Goal: Task Accomplishment & Management: Complete application form

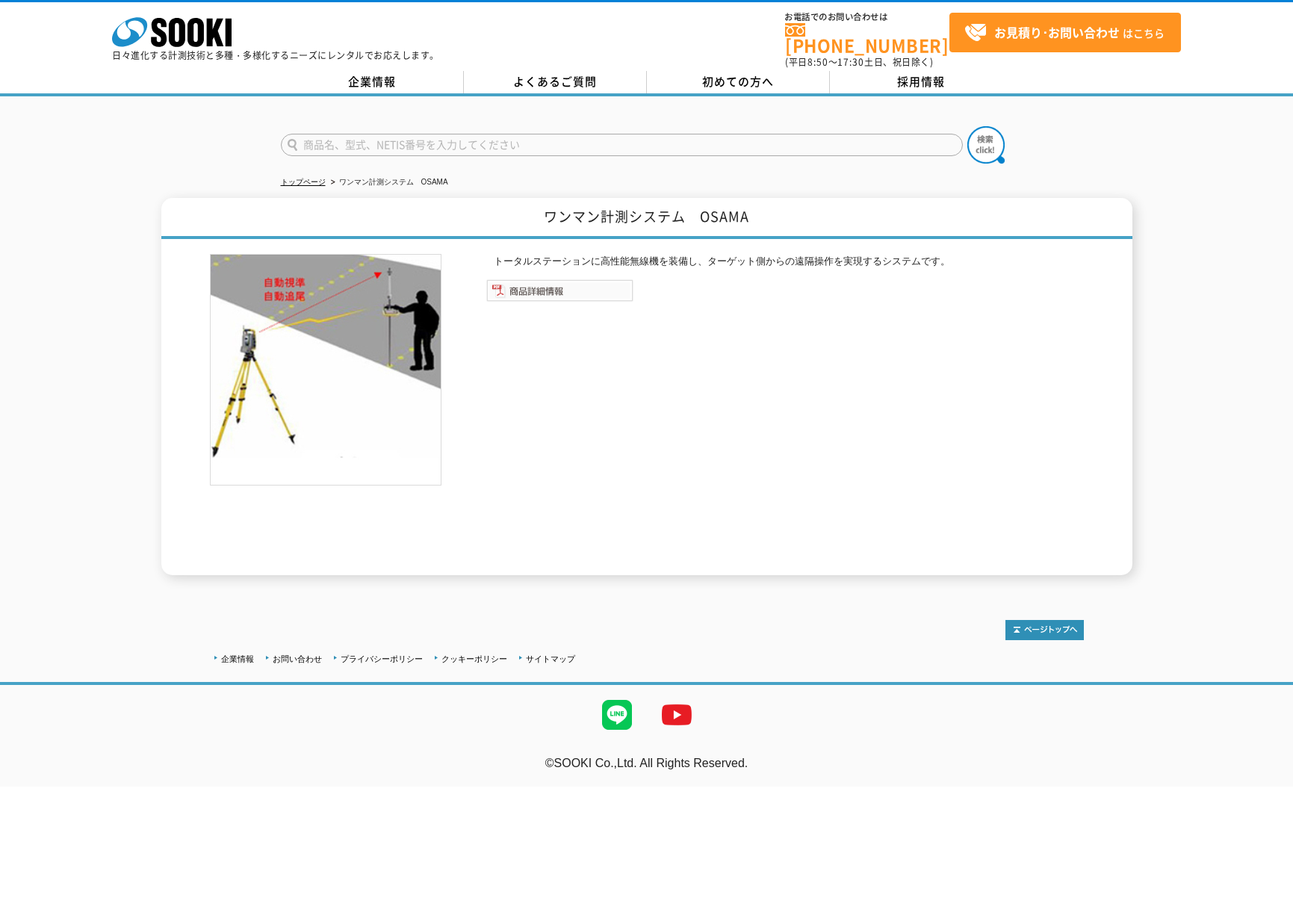
click at [521, 280] on img at bounding box center [559, 291] width 147 height 22
click at [503, 280] on img at bounding box center [559, 291] width 147 height 22
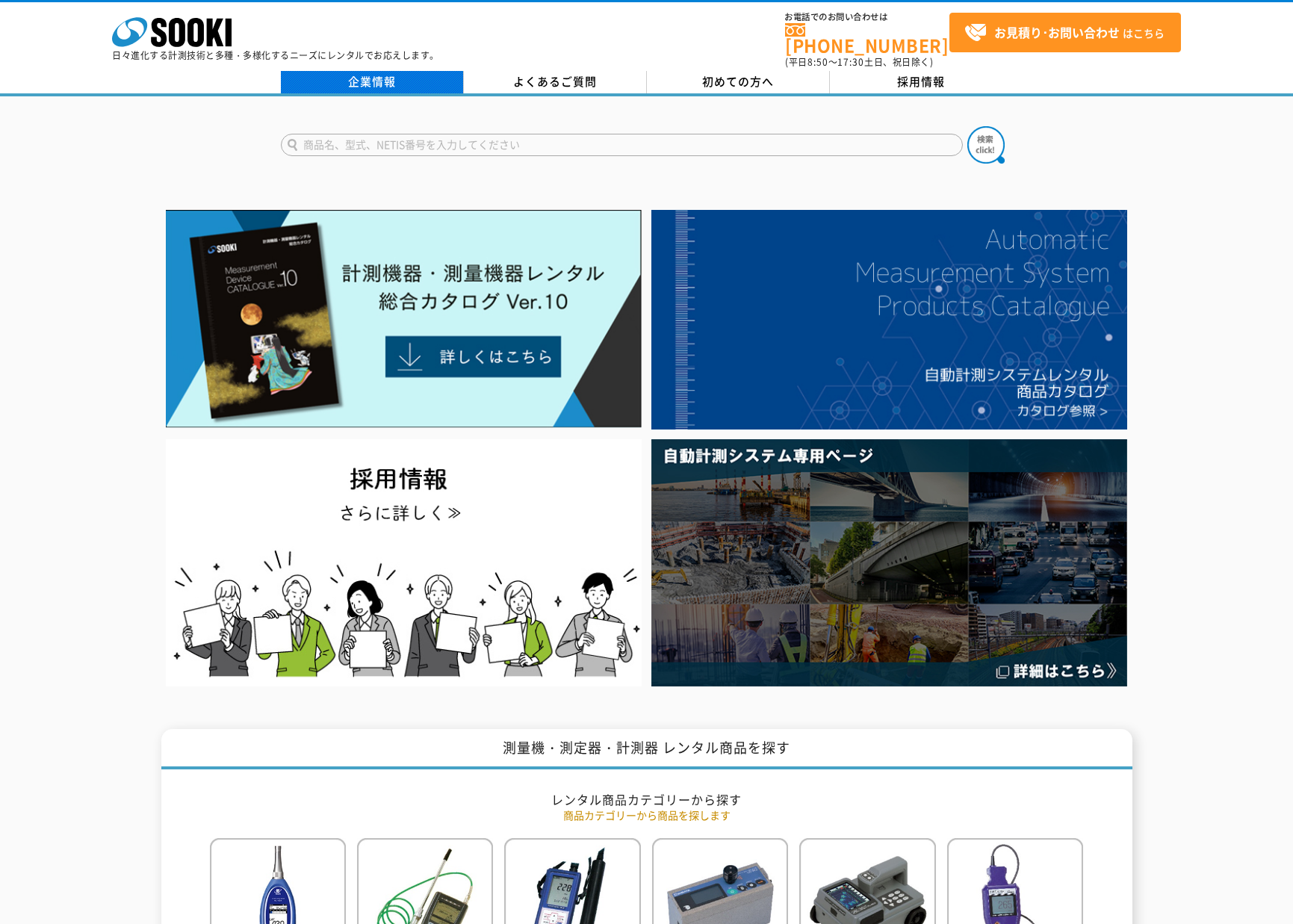
click at [366, 71] on link "企業情報" at bounding box center [371, 82] width 183 height 22
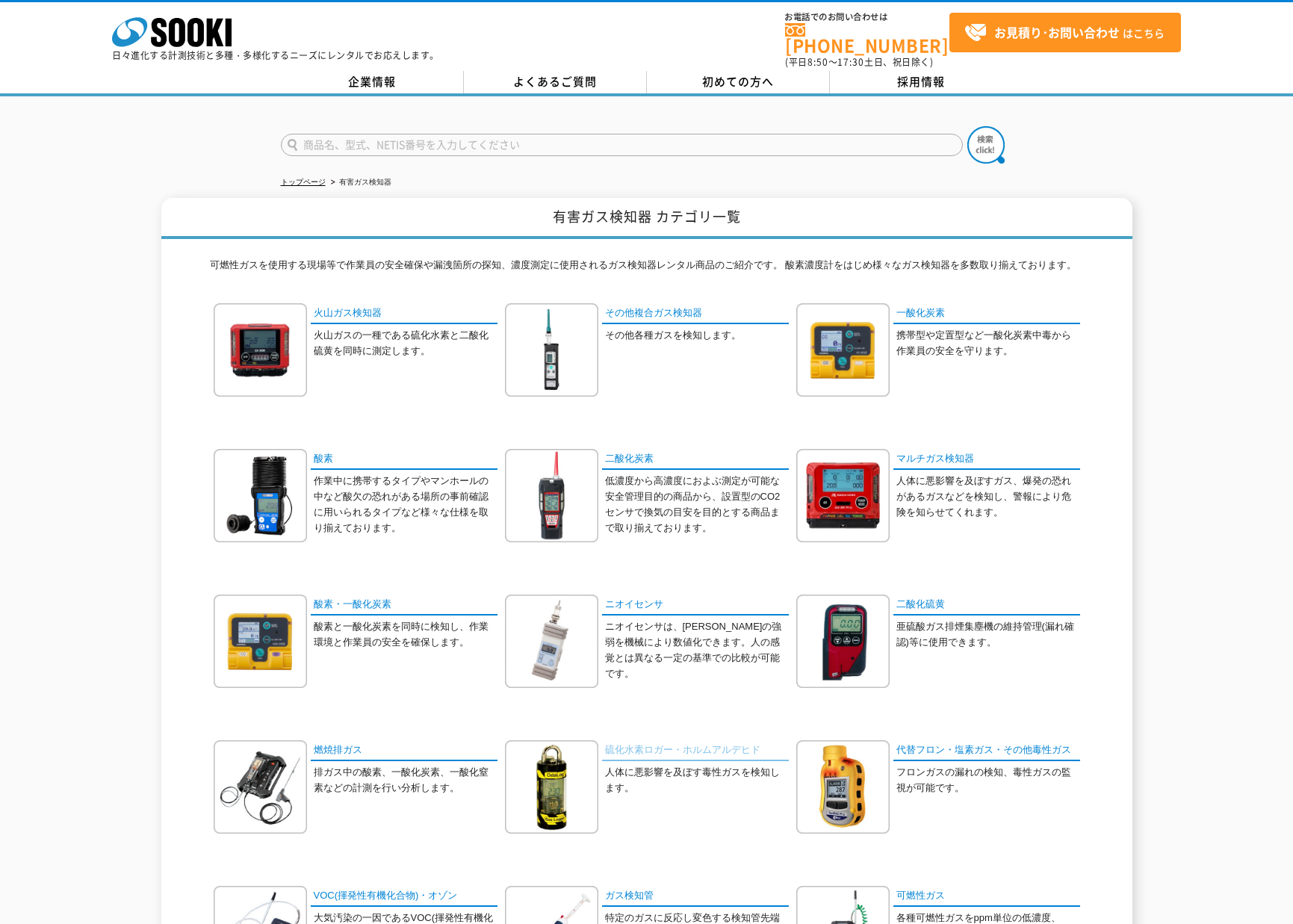
scroll to position [262, 0]
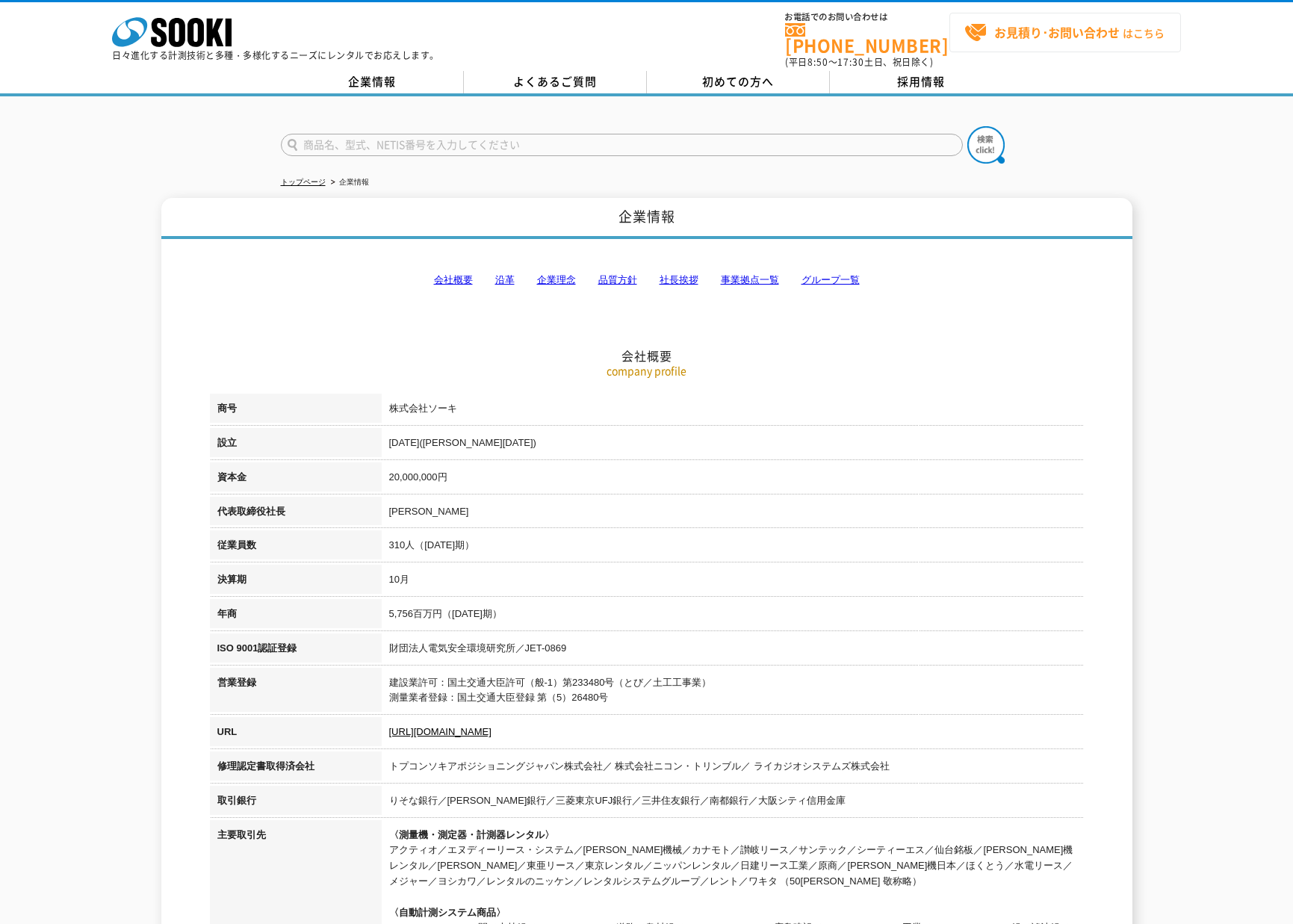
click at [1054, 39] on strong "お見積り･お問い合わせ" at bounding box center [1057, 31] width 126 height 18
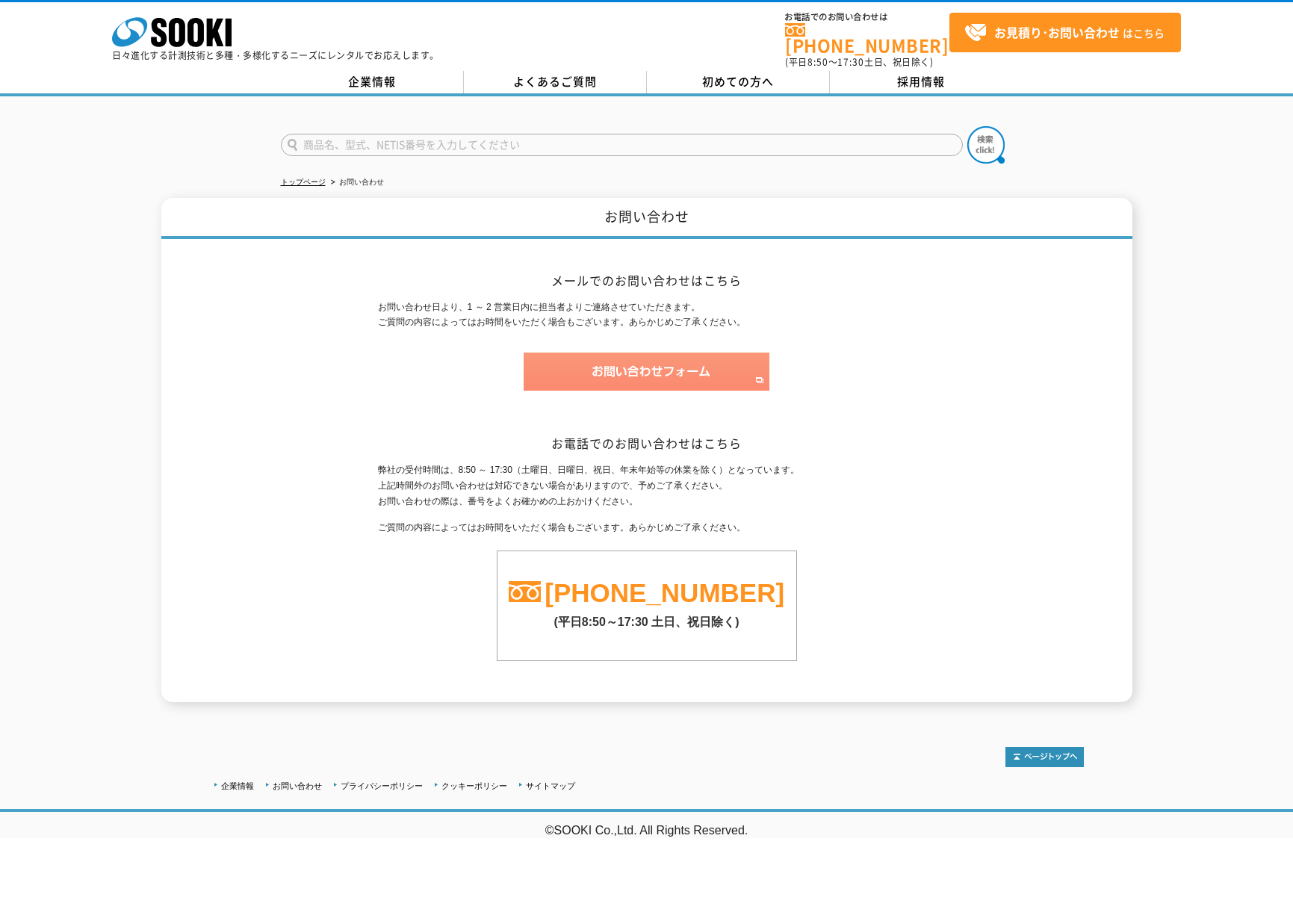
click at [690, 356] on img at bounding box center [646, 371] width 246 height 38
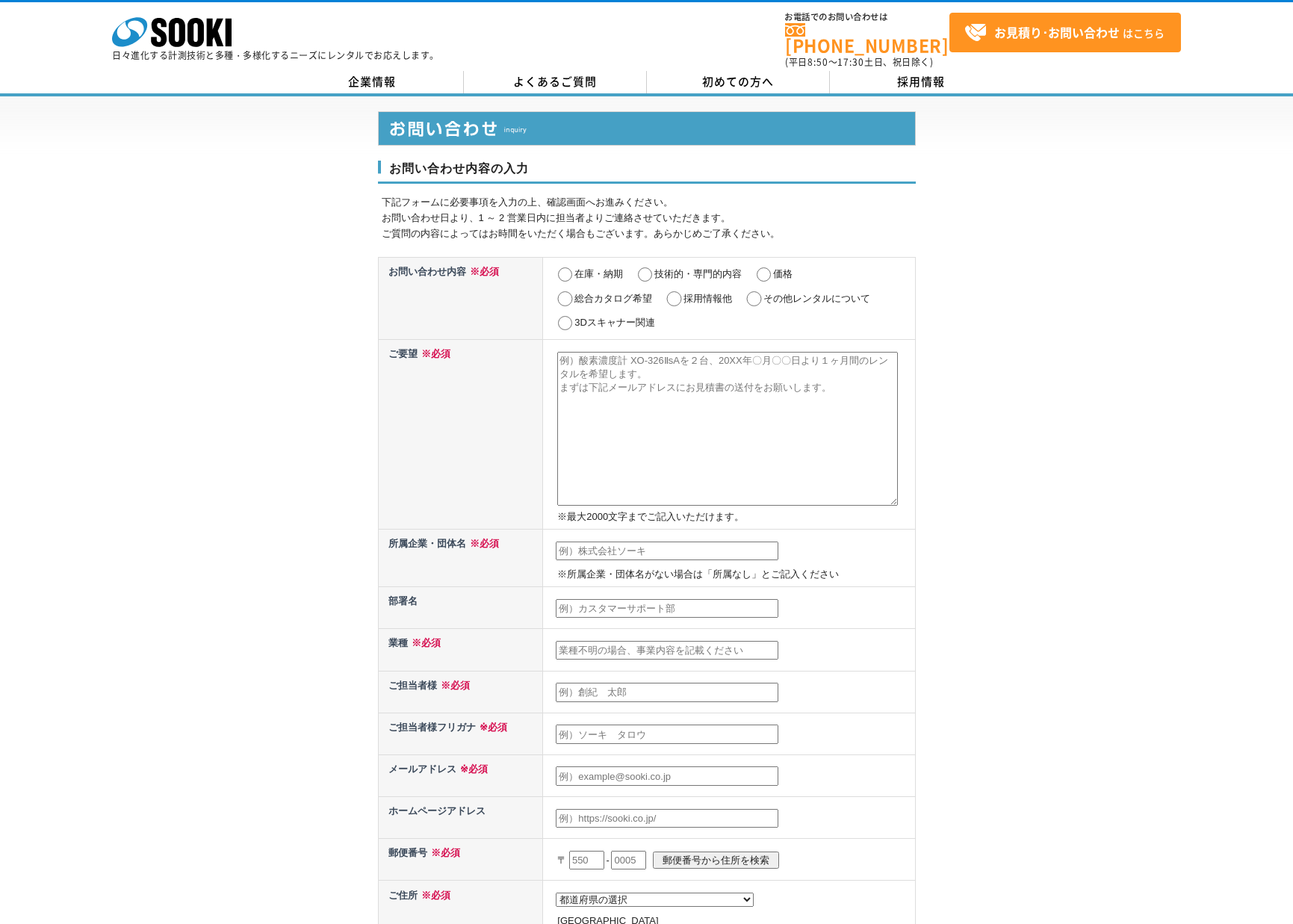
click at [562, 267] on input "在庫・納期" at bounding box center [565, 275] width 19 height 15
radio input "true"
click at [644, 267] on input "技術的・専門的内容" at bounding box center [645, 275] width 19 height 15
radio input "true"
click at [761, 267] on input "価格" at bounding box center [763, 275] width 19 height 15
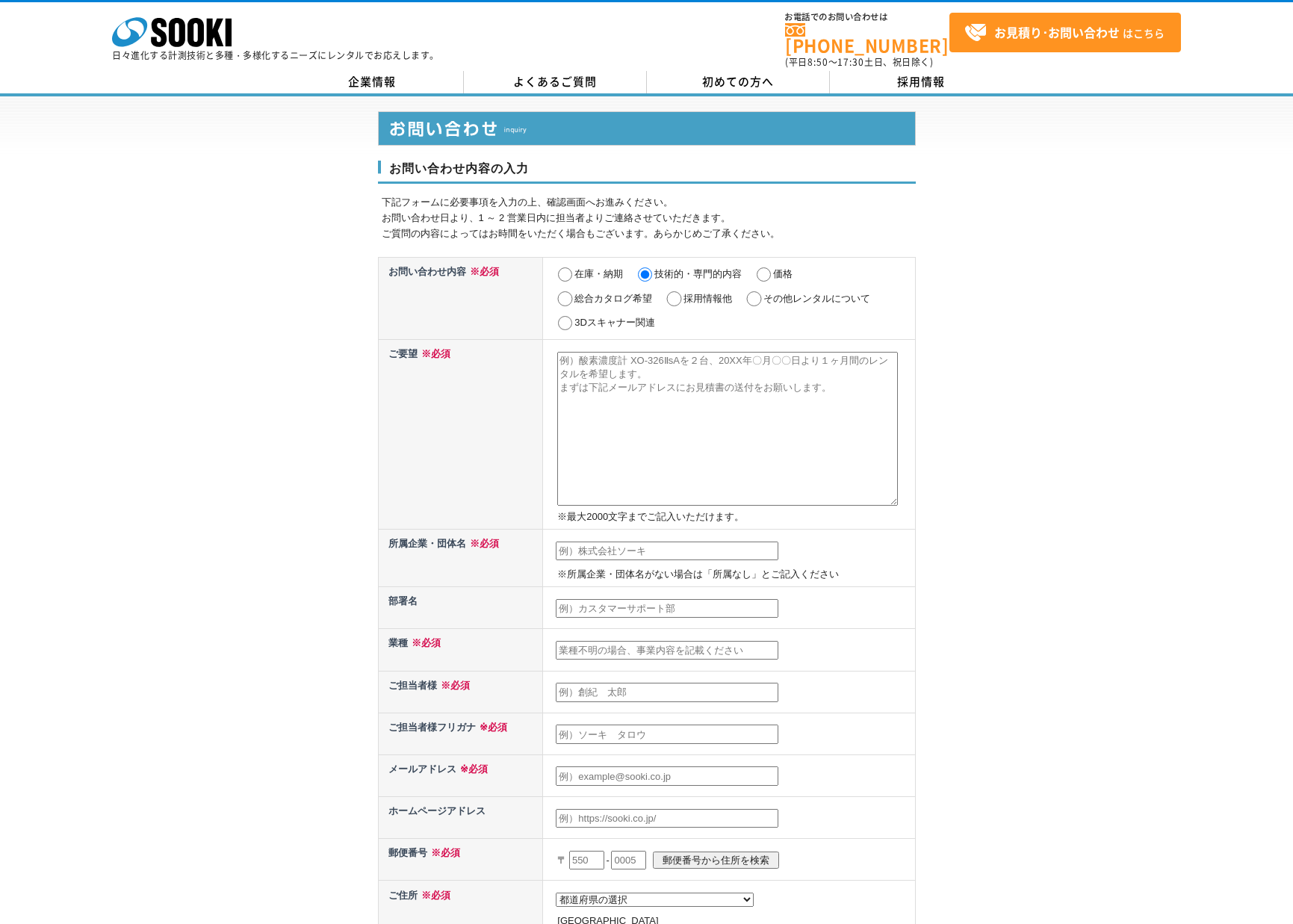
radio input "true"
click at [754, 292] on input "その他レンタルについて" at bounding box center [754, 299] width 19 height 15
radio input "true"
click at [664, 288] on td "在庫・納期 技術的・専門的内容 価格 総合カタログ希望 採用情報他 その他レンタルについて 3Dスキャナー関連" at bounding box center [729, 298] width 371 height 82
click at [590, 292] on label "総合カタログ希望" at bounding box center [612, 298] width 77 height 11
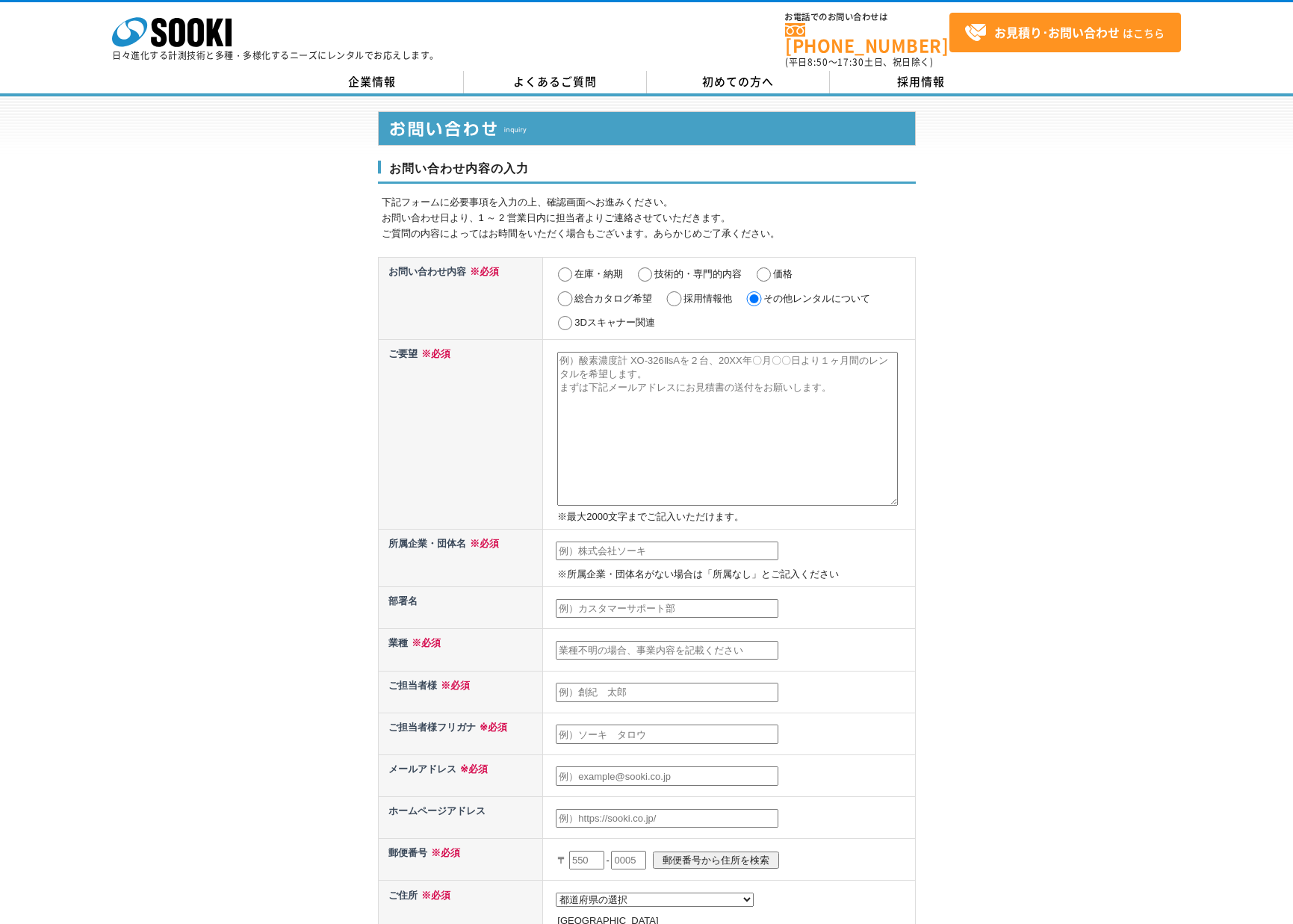
click at [574, 292] on input "総合カタログ希望" at bounding box center [565, 299] width 19 height 15
radio input "true"
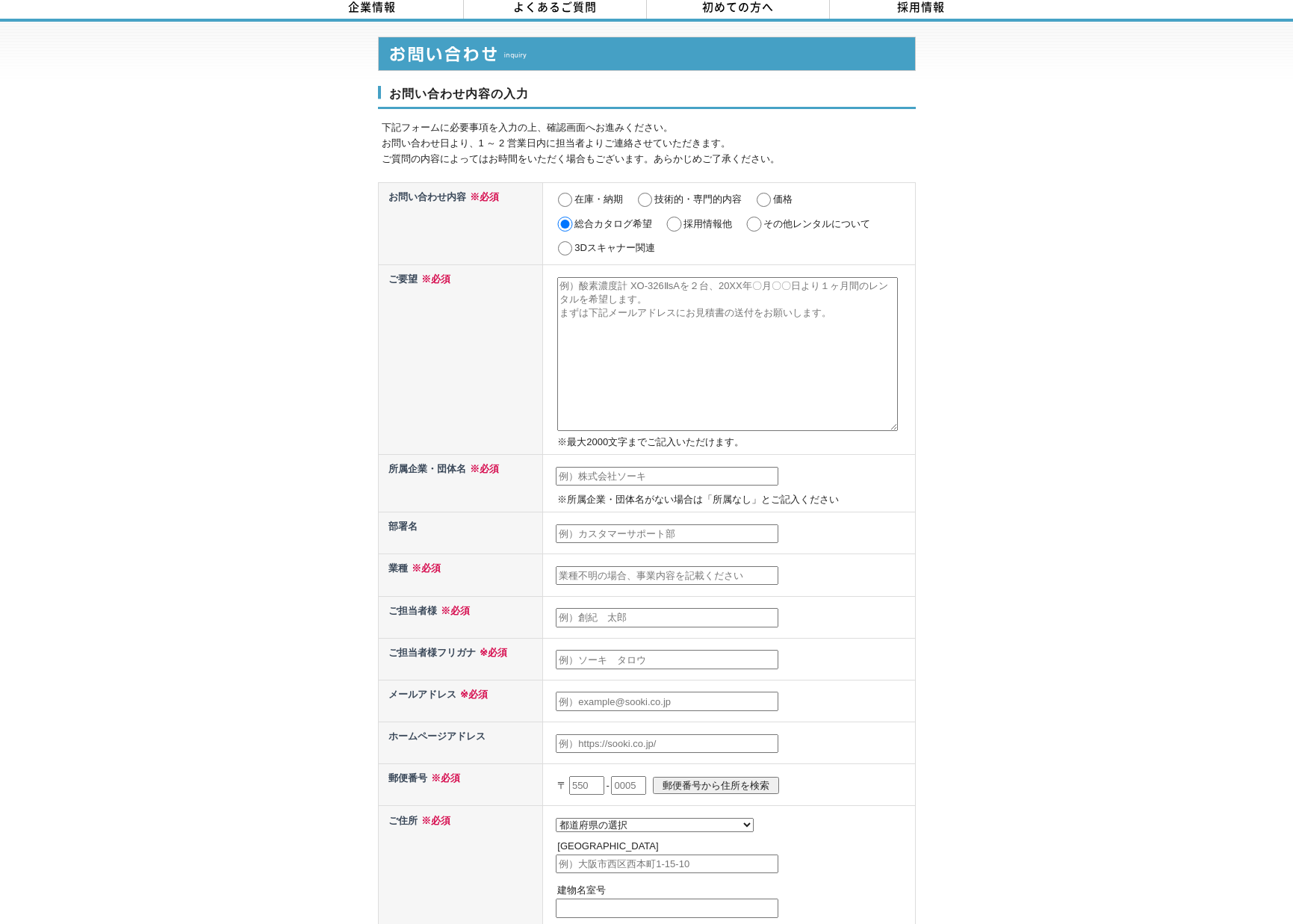
click at [766, 193] on input "価格" at bounding box center [763, 201] width 19 height 15
radio input "true"
click at [761, 222] on input "その他レンタルについて" at bounding box center [754, 224] width 19 height 15
radio input "true"
click at [763, 194] on input "価格" at bounding box center [763, 201] width 19 height 15
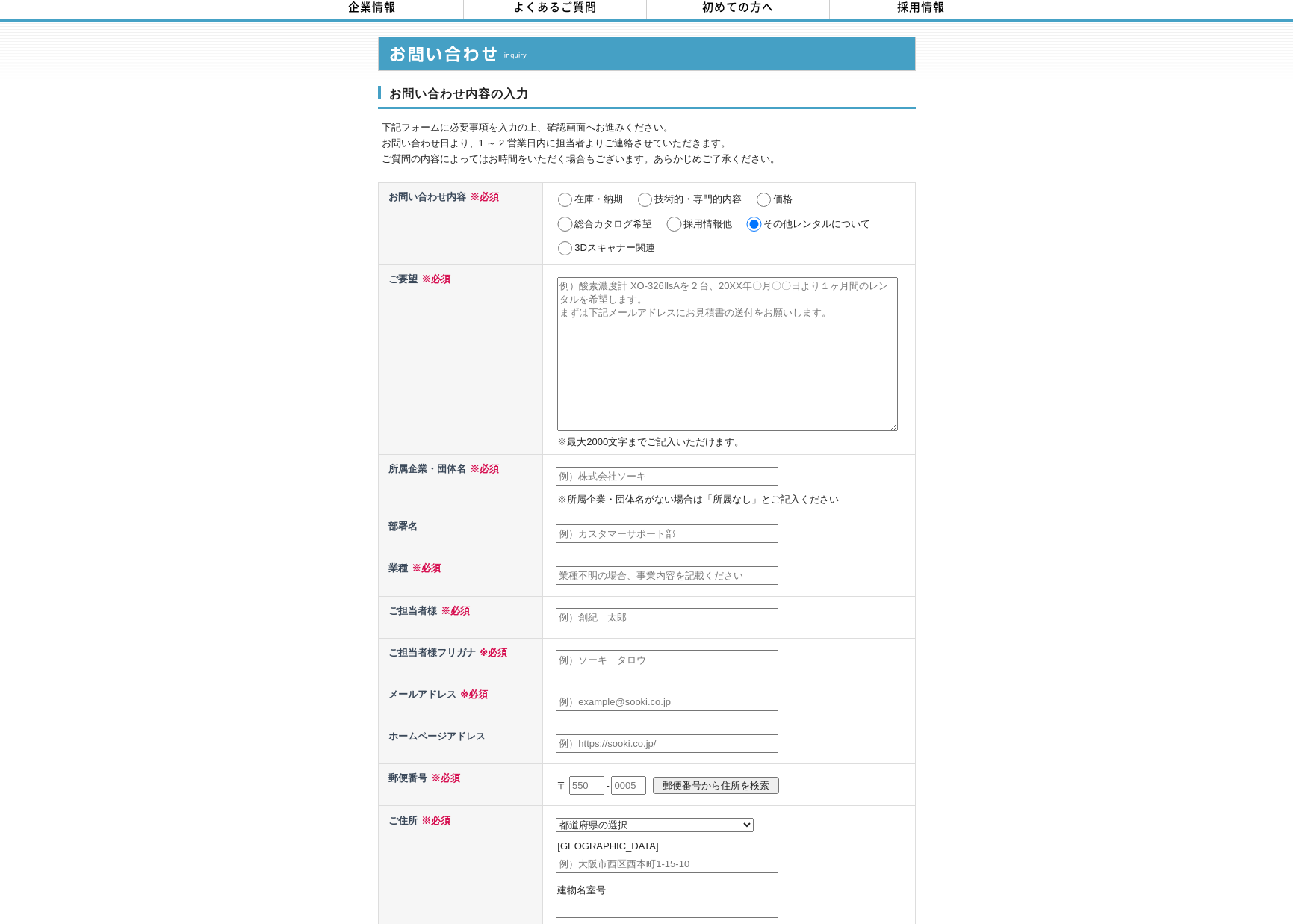
radio input "true"
click at [666, 305] on textarea at bounding box center [727, 354] width 341 height 154
type textarea "お"
type textarea "k"
type textarea "こんにちは 元請さんが、ＯＳＡＭＡとＰＡＮＤＡを使用しているのをみて、 当社も導入を考えています。 細かいことがぜんぜんわからないので、説明してもらいたいです。"
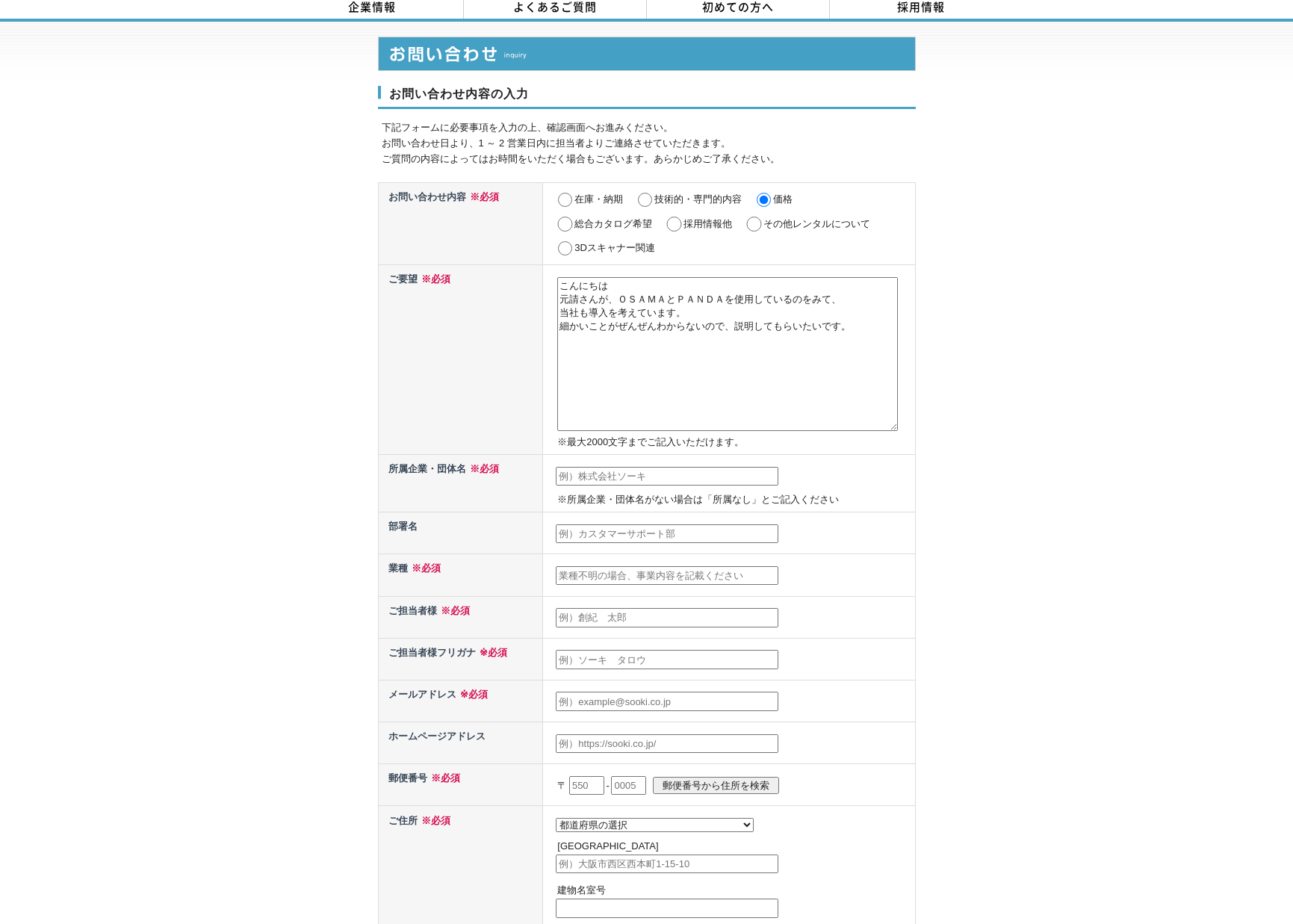
drag, startPoint x: 585, startPoint y: 464, endPoint x: 624, endPoint y: 456, distance: 39.8
click at [587, 467] on input "text" at bounding box center [667, 476] width 223 height 20
type input "創政建設株式会社"
type input "ｈ"
type input "土木　舗装"
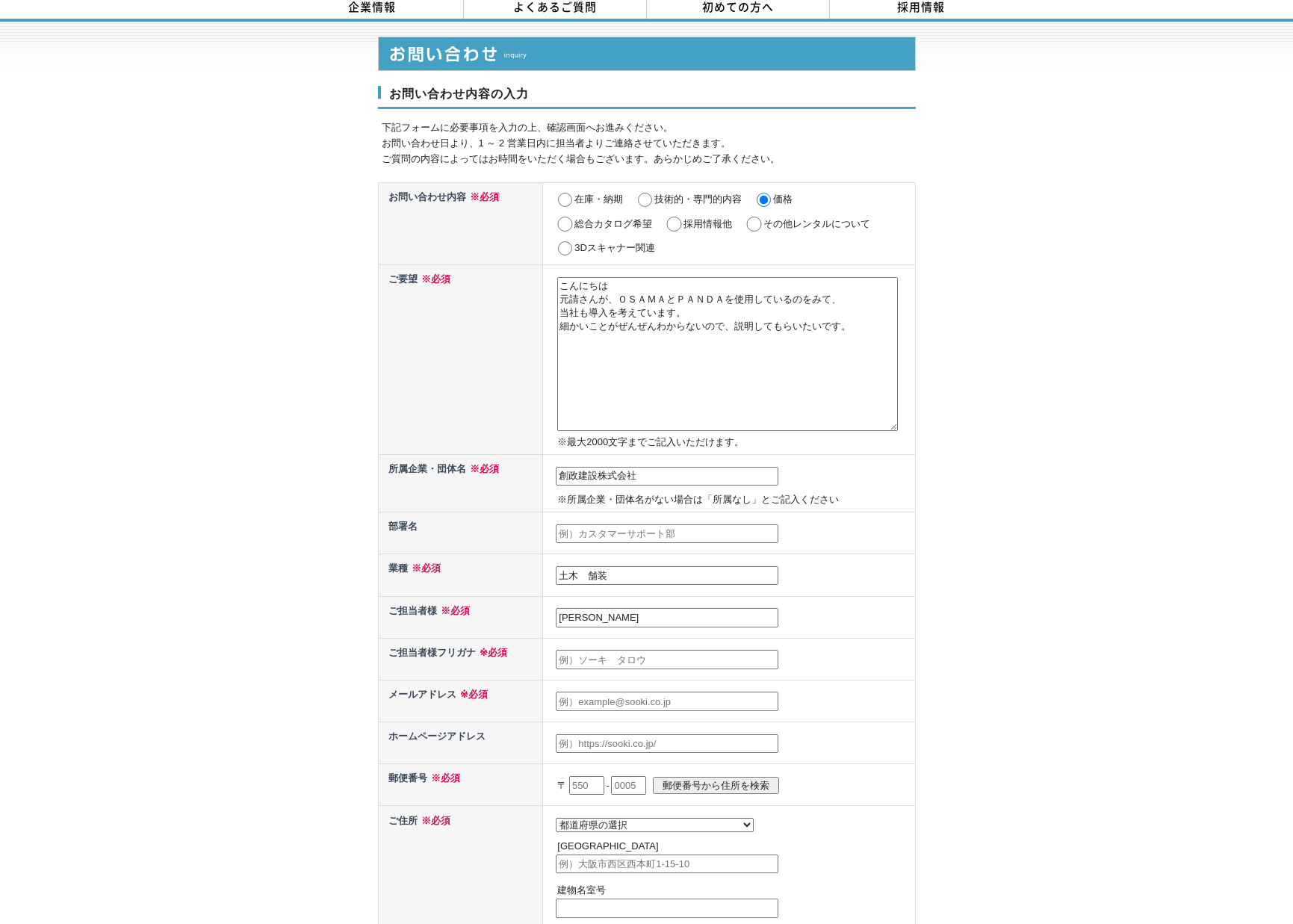
type input "下山和延"
type input "シモヤマ　カズノブ"
click at [581, 611] on input "下山和延" at bounding box center [667, 617] width 223 height 20
type input "[PERSON_NAME]"
click at [581, 528] on input "text" at bounding box center [667, 534] width 223 height 20
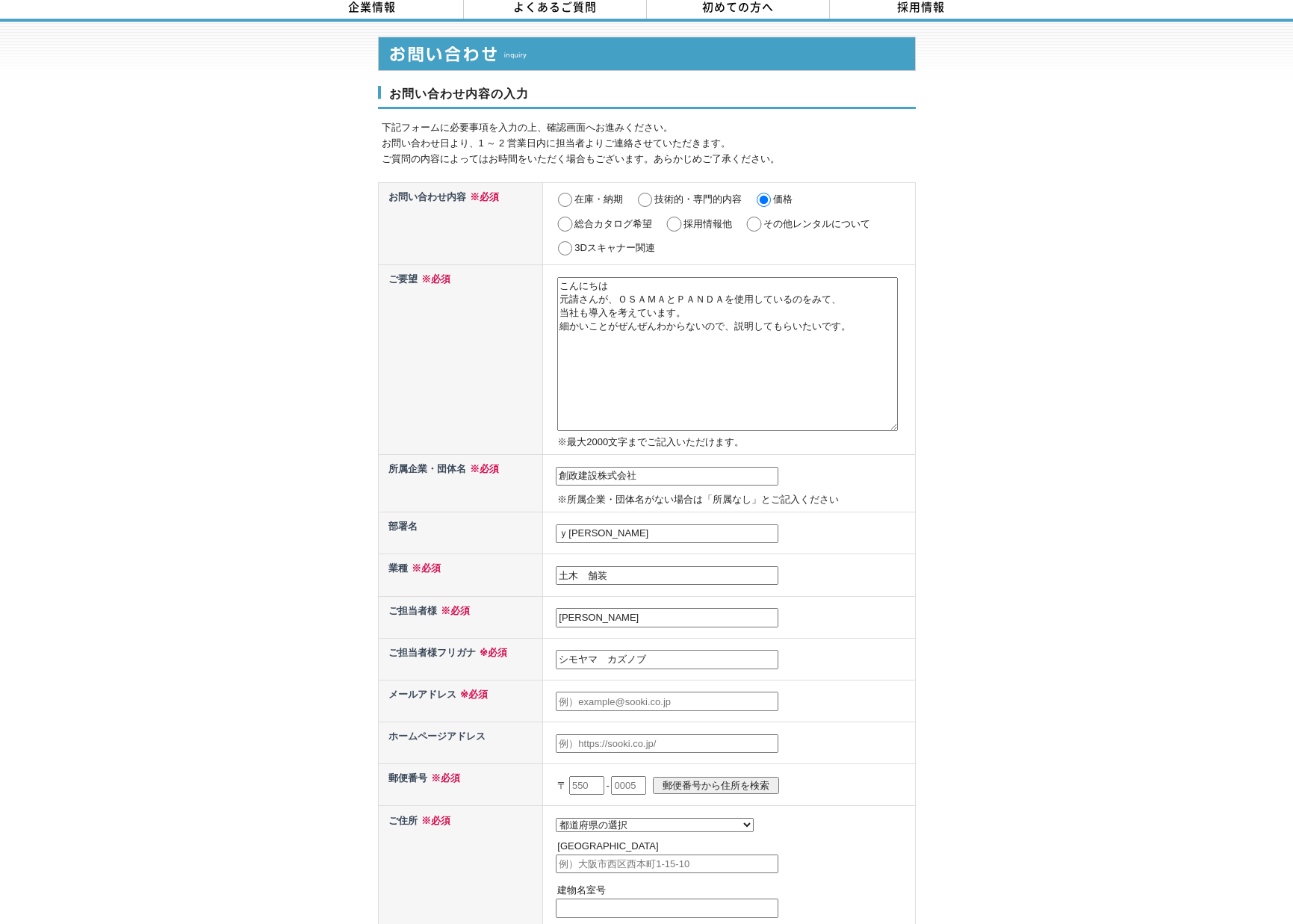
type input "ｙ"
type input "八街支社"
click at [611, 691] on input "text" at bounding box center [667, 700] width 223 height 20
type input "[EMAIL_ADDRESS][DOMAIN_NAME]"
click at [587, 734] on input "text" at bounding box center [667, 743] width 223 height 20
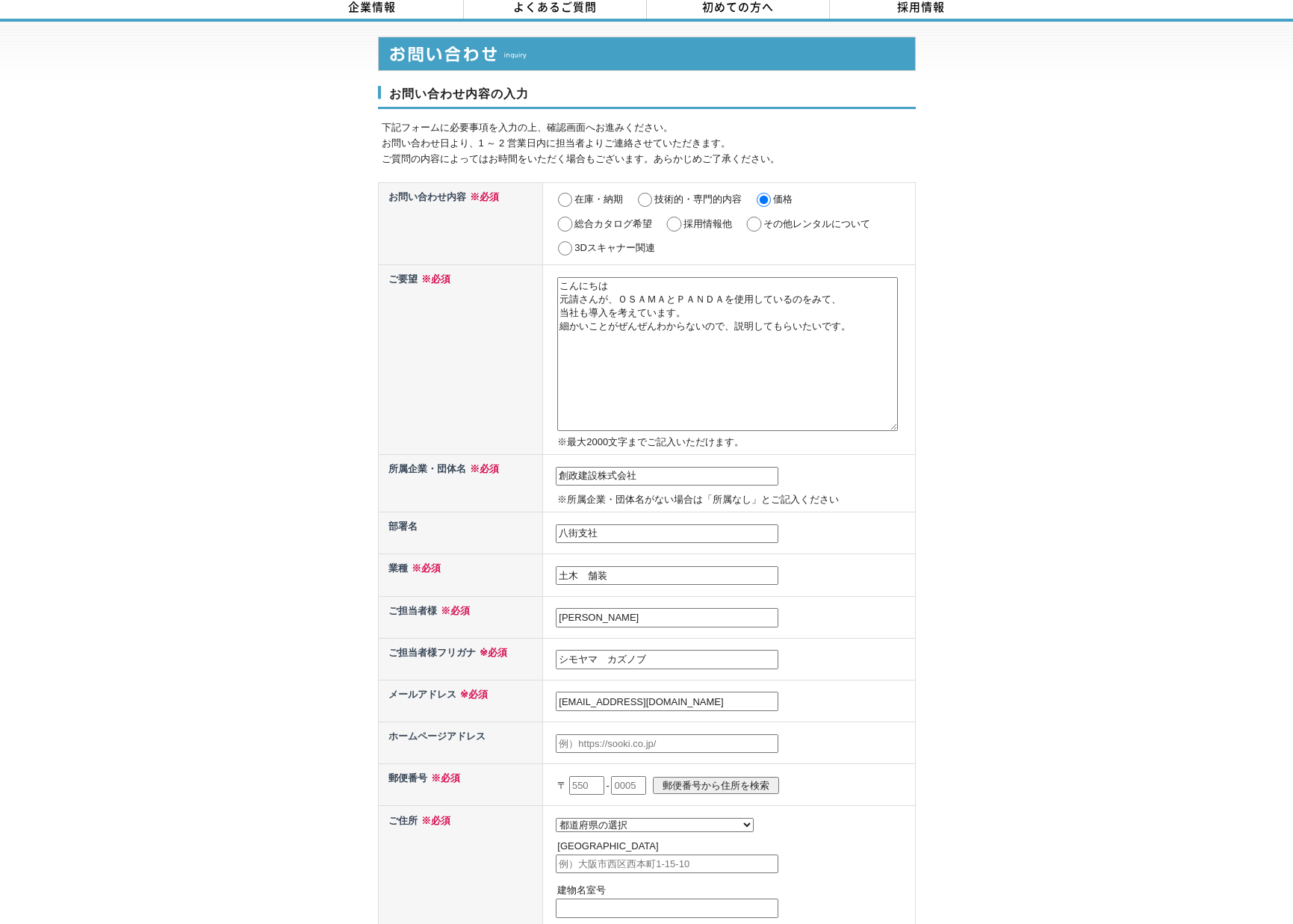
click at [588, 783] on input "text" at bounding box center [586, 785] width 35 height 20
type input "289"
type input "1125"
click at [771, 777] on input "郵便番号から住所を検索" at bounding box center [716, 785] width 126 height 17
select select "12"
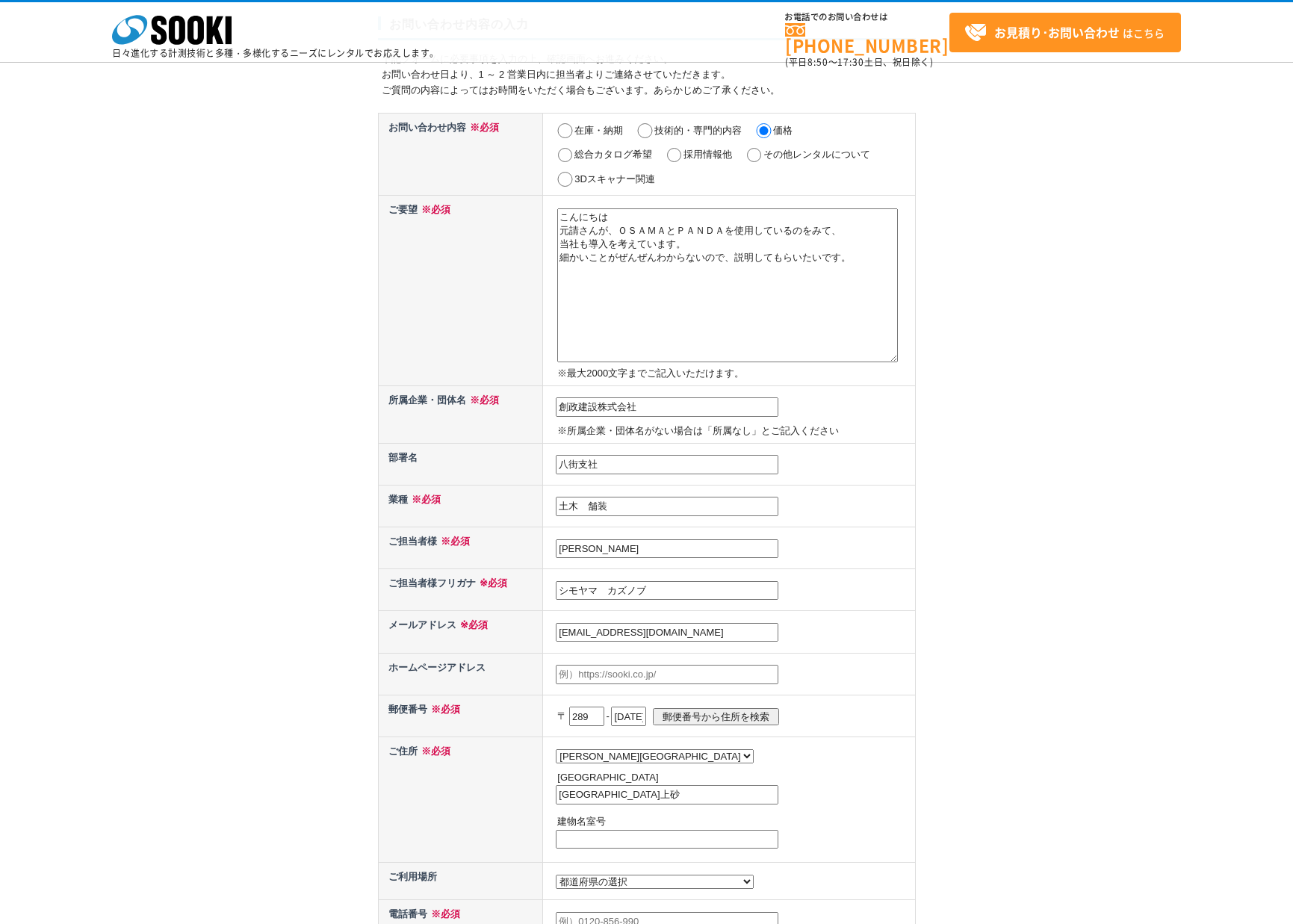
scroll to position [224, 0]
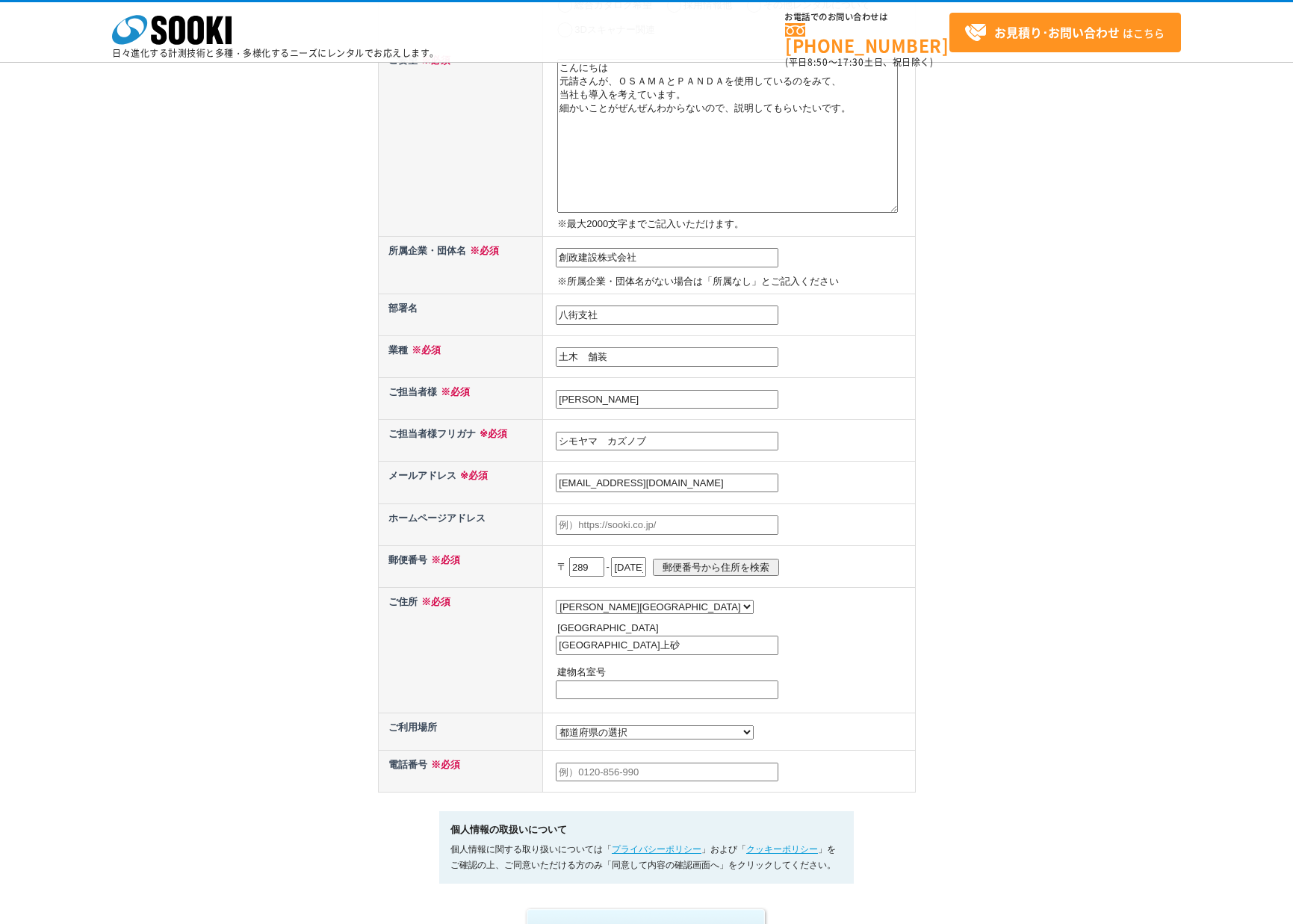
click at [649, 648] on input "八街市上砂" at bounding box center [667, 645] width 223 height 20
type input "八街市上砂783-2"
click at [525, 905] on button "submit" at bounding box center [647, 930] width 245 height 49
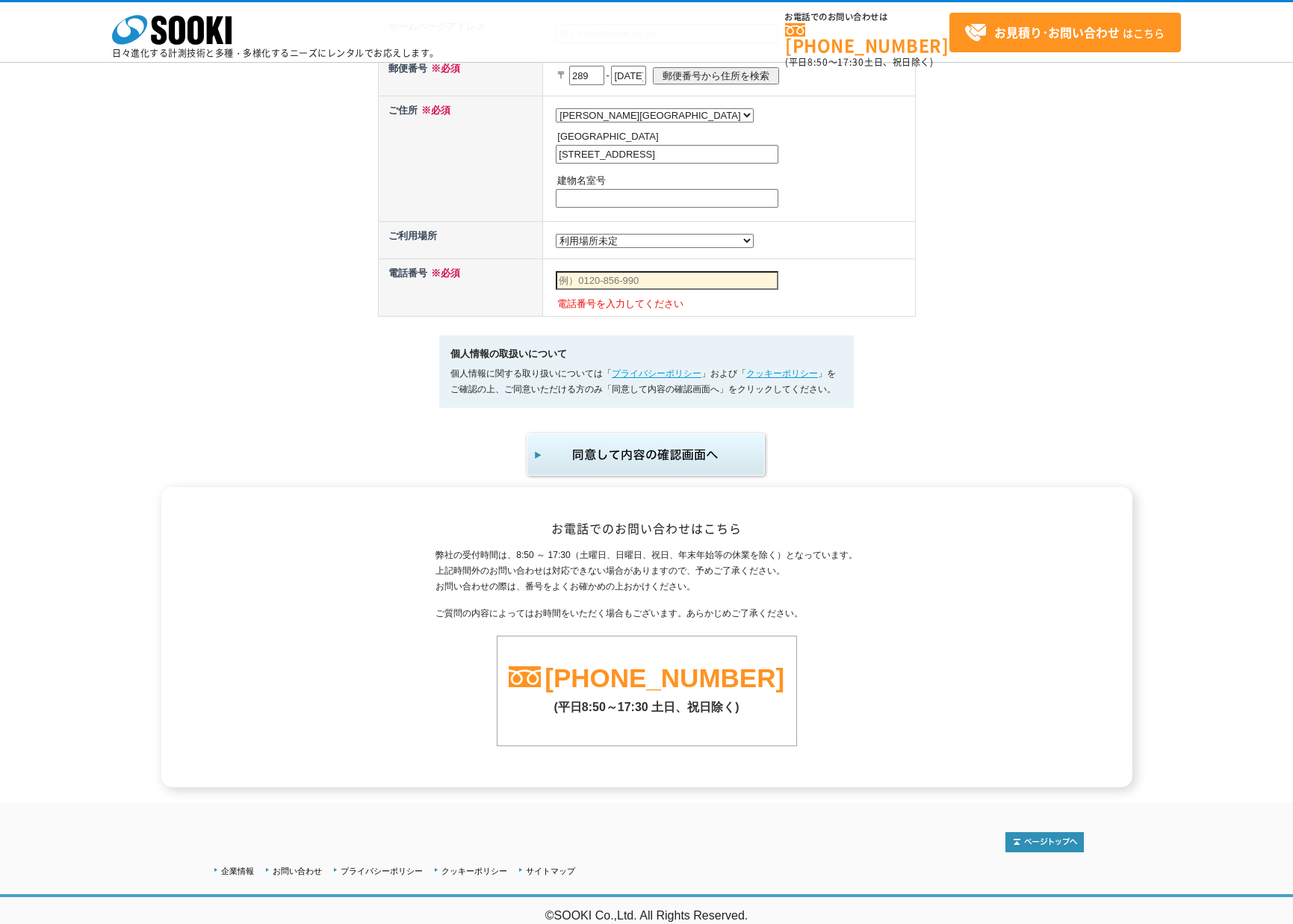
scroll to position [604, 0]
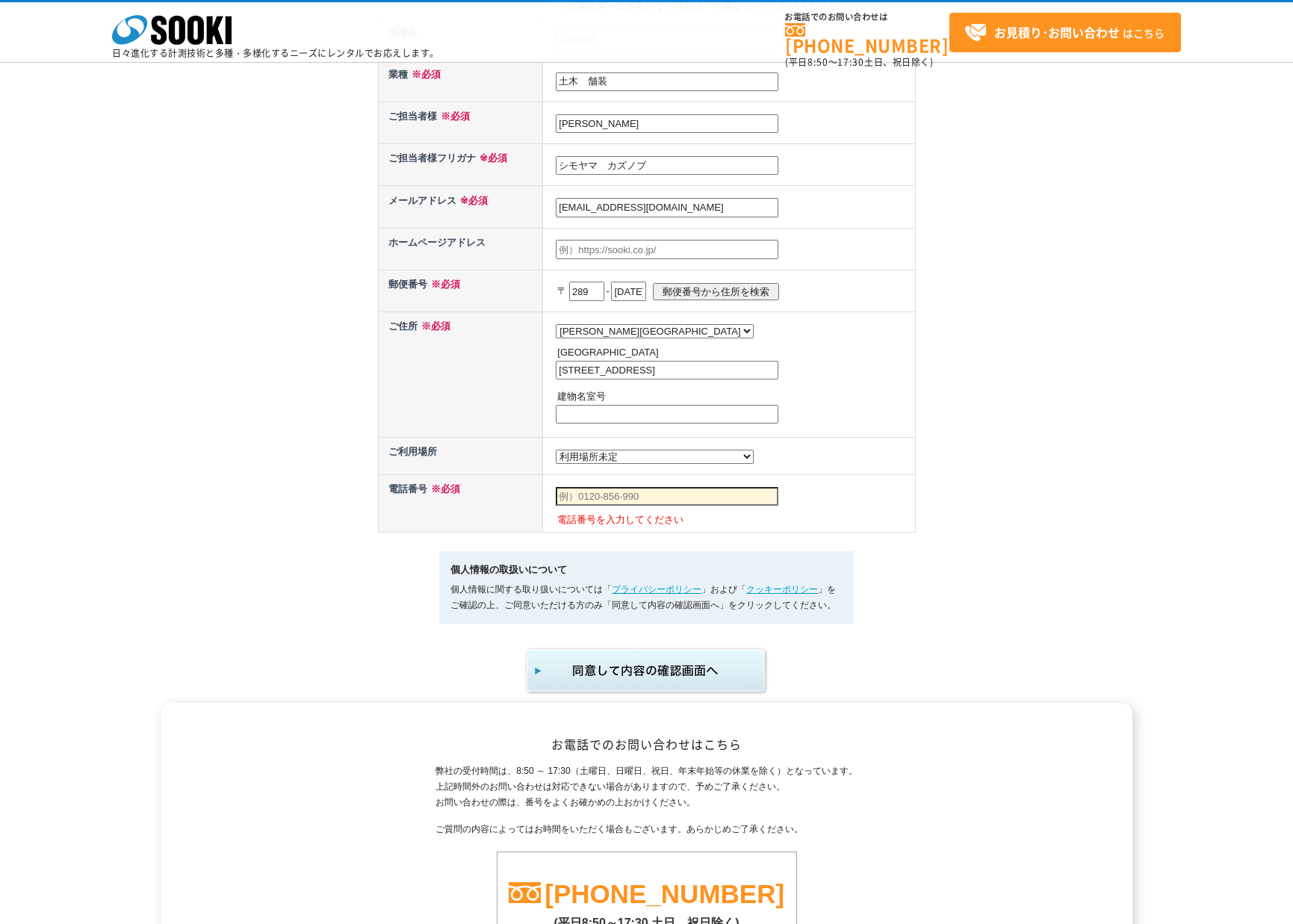
click at [610, 463] on select "都道府県の選択 利用場所未定 北海道 青森県 岩手県 宮城県 秋田県 山形県 福島県 茨城県 栃木県 群馬県 埼玉県 千葉県 東京都 神奈川県 新潟県 富山県…" at bounding box center [655, 456] width 198 height 14
select select "12"
click at [556, 453] on select "都道府県の選択 利用場所未定 北海道 青森県 岩手県 宮城県 秋田県 山形県 福島県 茨城県 栃木県 群馬県 埼玉県 千葉県 東京都 神奈川県 新潟県 富山県…" at bounding box center [655, 456] width 198 height 14
click at [621, 501] on input "text" at bounding box center [667, 496] width 223 height 20
type input "."
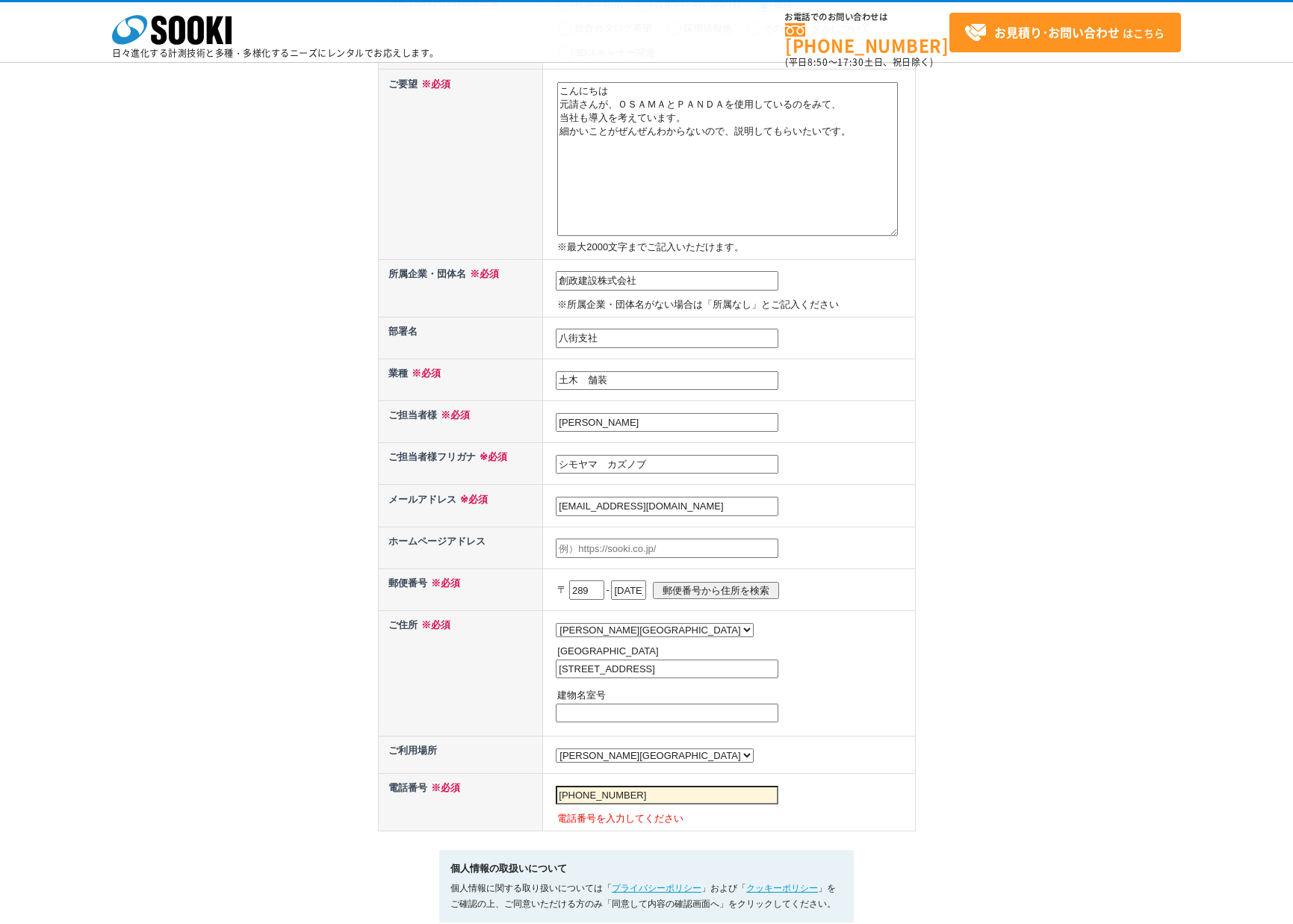
scroll to position [156, 0]
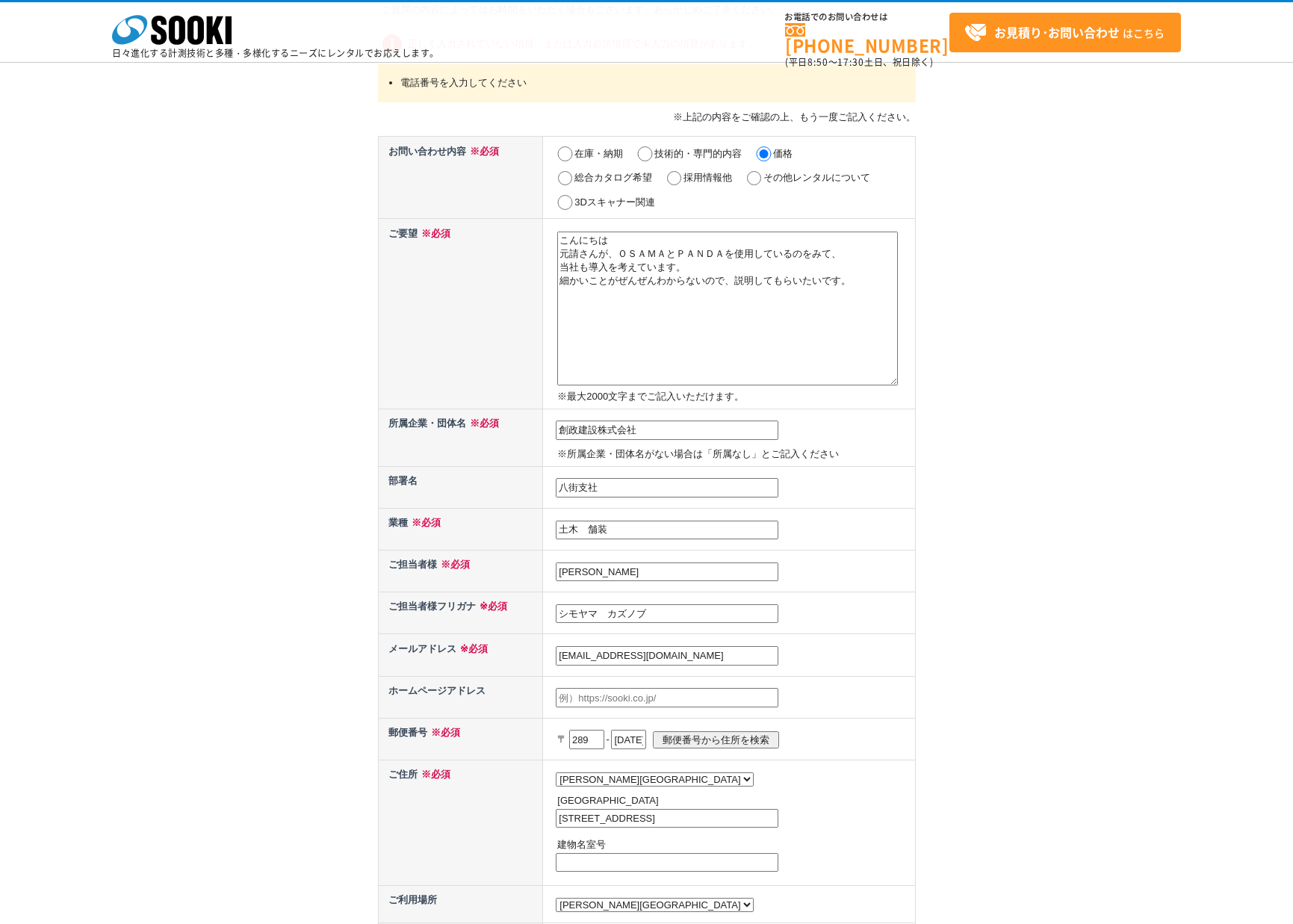
type input "[PHONE_NUMBER]"
click at [875, 294] on textarea "こんにちは 元請さんが、ＯＳＡＭＡとＰＡＮＤＡを使用しているのをみて、 当社も導入を考えています。 細かいことがぜんぜんわからないので、説明してもらいたいです。" at bounding box center [727, 308] width 341 height 154
click at [706, 280] on textarea "こんにちは 元請さんが、ＯＳＡＭＡとＰＡＮＤＡを使用しているのをみて、 当社も導入を考えています。 細かいことがぜんぜんわからないので、説明してもらいたいです。" at bounding box center [727, 308] width 341 height 154
click at [608, 270] on textarea "こんにちは 元請さんが、ＯＳＡＭＡとＰＡＮＤＡを使用しているのをみて、 当社も導入を考えています。 細かいことがぜんぜんわからないので、説明してもらいたいです。" at bounding box center [727, 308] width 341 height 154
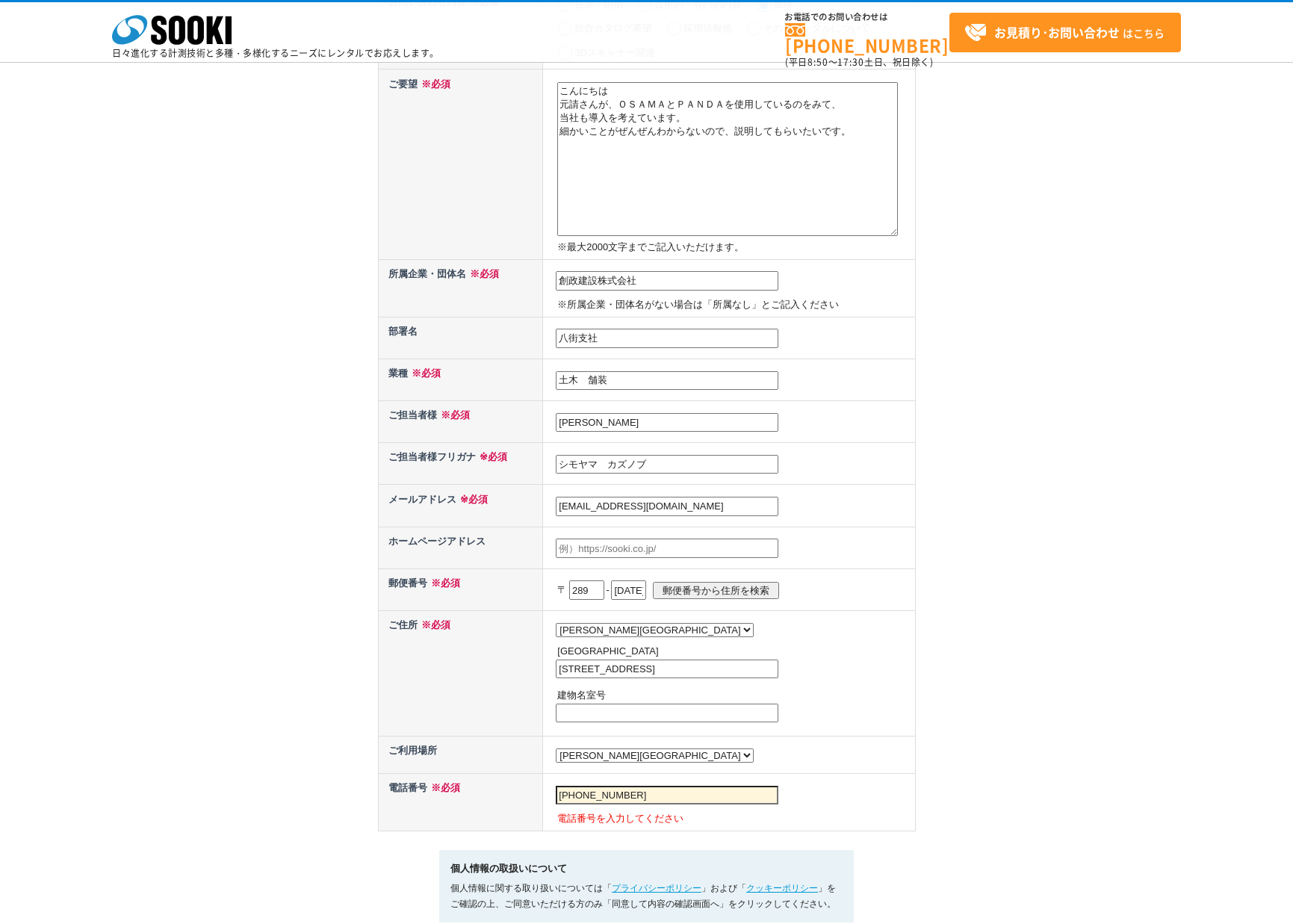
scroll to position [752, 0]
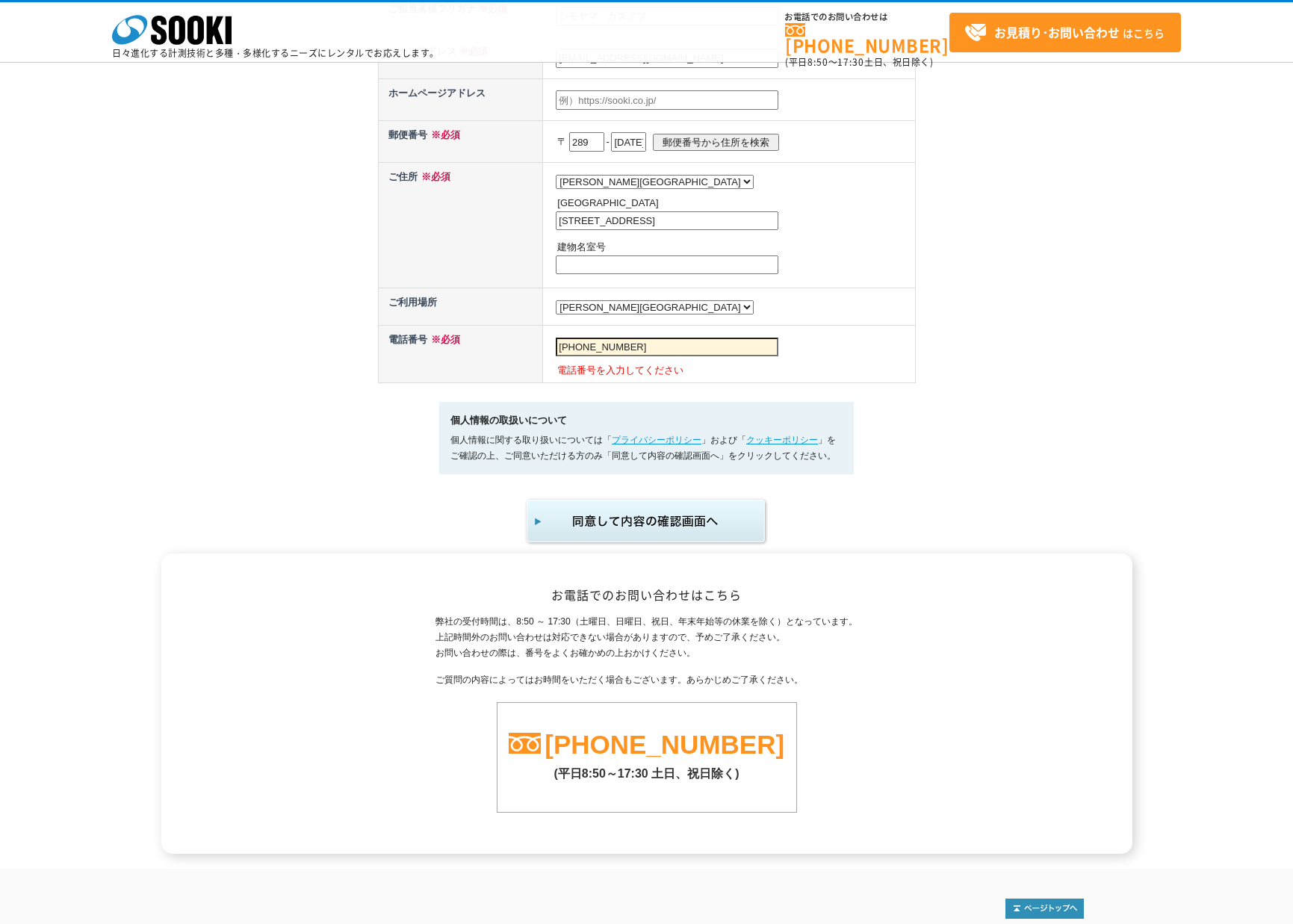
type textarea "こんにちは 元請さんが、ＯＳＡＭＡとＰＡＮＤＡを使用しているのをみて、 当社も導入を考えています。 細かいことがぜんぜんわからないので、説明してもらいたいです。"
click at [643, 526] on img "submit" at bounding box center [647, 521] width 245 height 49
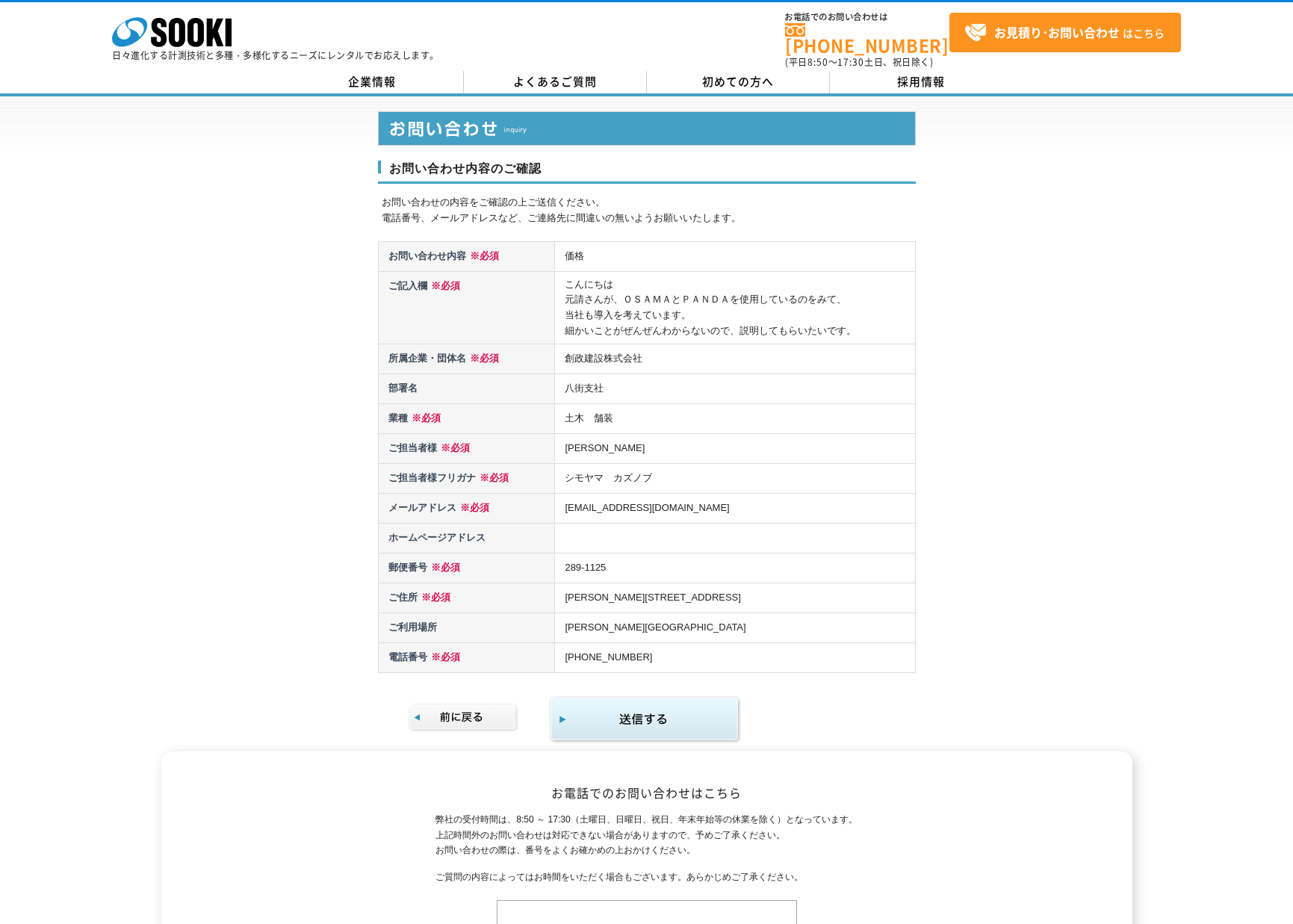
click at [674, 712] on img "submit" at bounding box center [645, 719] width 192 height 48
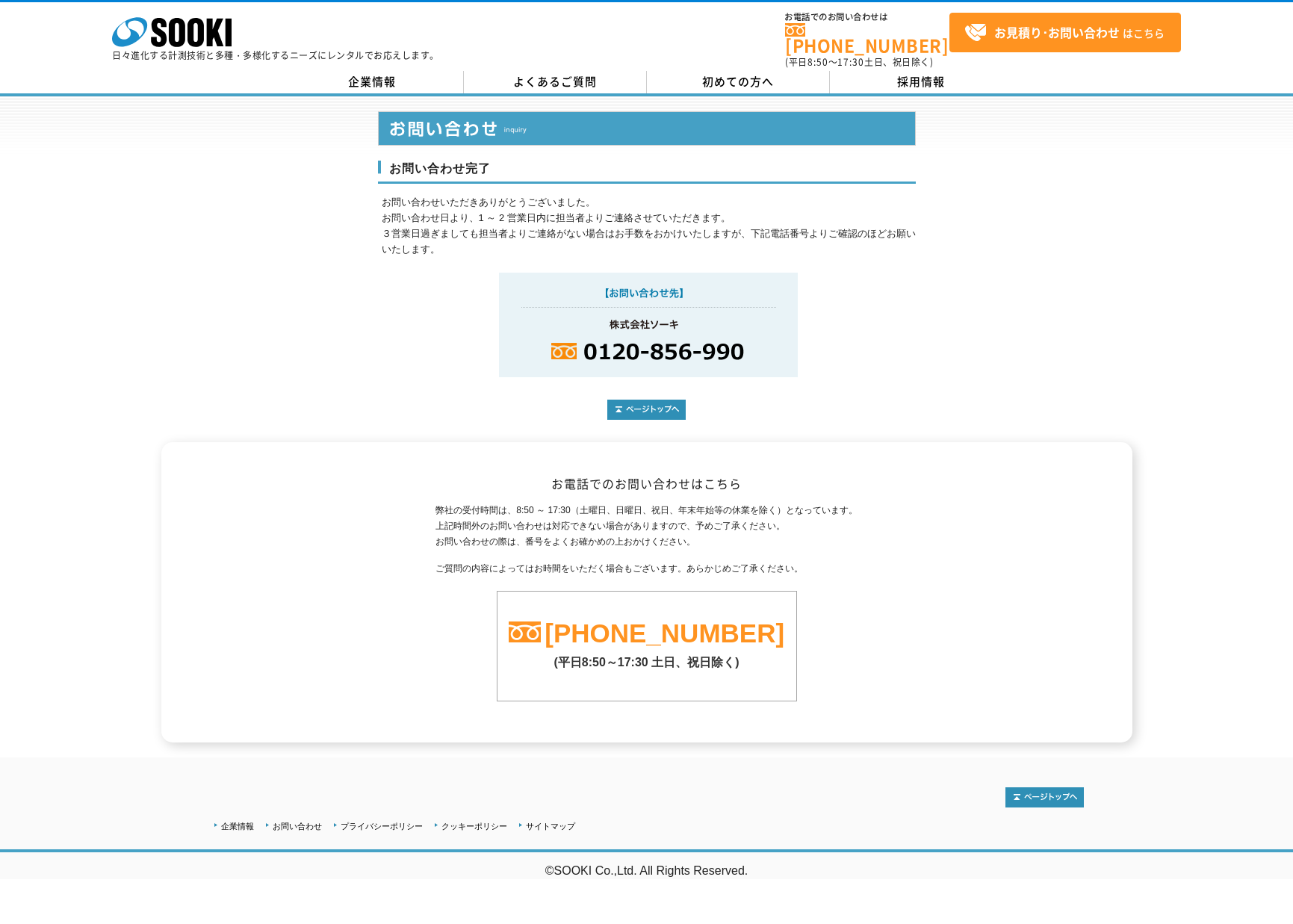
drag, startPoint x: 0, startPoint y: 0, endPoint x: 489, endPoint y: 394, distance: 628.0
